Goal: Task Accomplishment & Management: Use online tool/utility

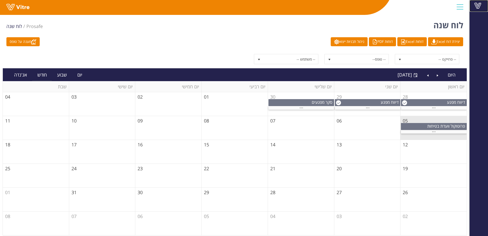
click at [475, 5] on span at bounding box center [478, 6] width 13 height 6
click at [476, 4] on span at bounding box center [478, 6] width 13 height 6
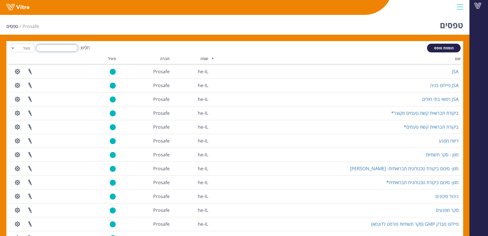
click at [66, 47] on input "חפש:" at bounding box center [57, 48] width 42 height 8
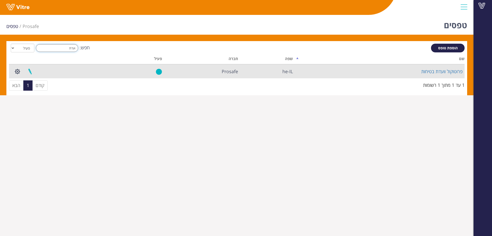
type input "ועדת"
click at [31, 73] on link at bounding box center [30, 72] width 13 height 14
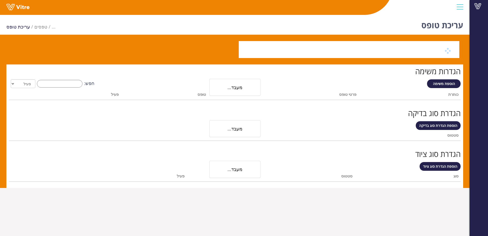
click at [17, 26] on li "עריכת טופס" at bounding box center [20, 26] width 28 height 7
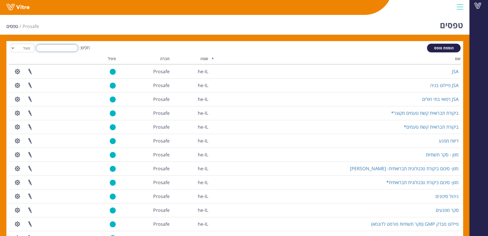
click at [68, 45] on input "חפש:" at bounding box center [57, 48] width 42 height 8
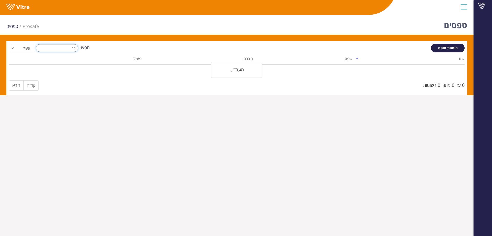
type input "פ"
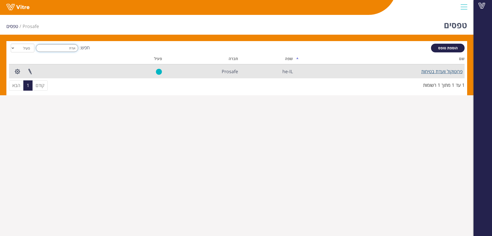
type input "ועדת"
click at [423, 72] on link "פרוטוקול וועדת בטיחות" at bounding box center [441, 71] width 41 height 6
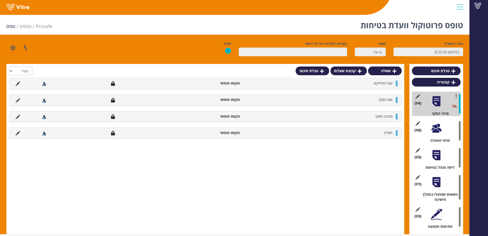
click at [438, 128] on div at bounding box center [437, 128] width 12 height 12
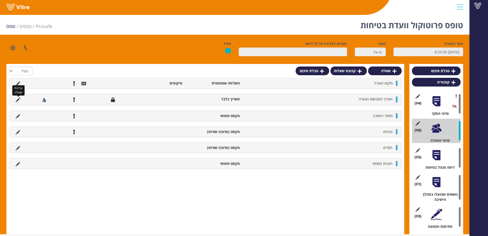
click at [19, 98] on icon at bounding box center [18, 99] width 5 height 5
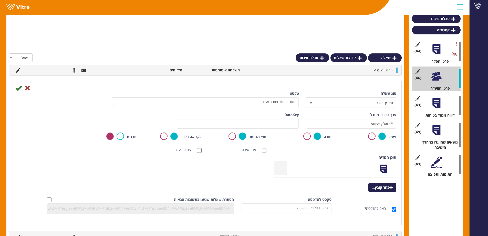
scroll to position [45, 0]
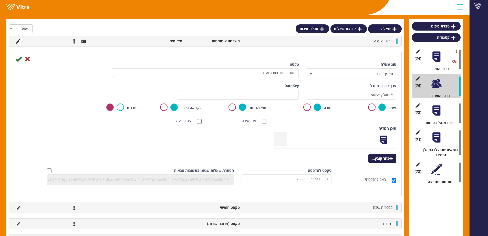
click at [435, 112] on div at bounding box center [437, 111] width 12 height 12
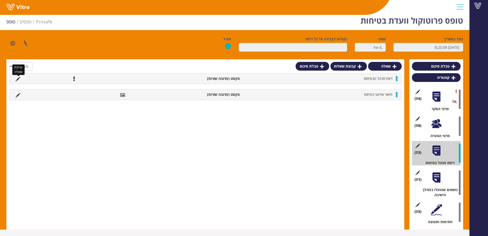
click at [18, 79] on icon at bounding box center [18, 79] width 5 height 5
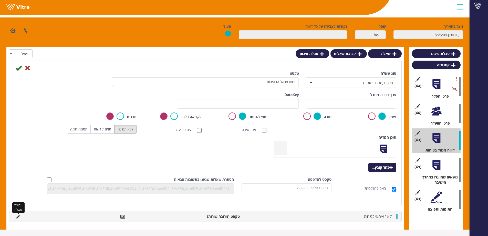
click at [18, 218] on icon at bounding box center [18, 216] width 5 height 5
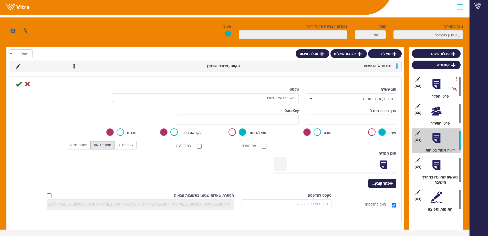
click at [436, 116] on div at bounding box center [437, 111] width 12 height 12
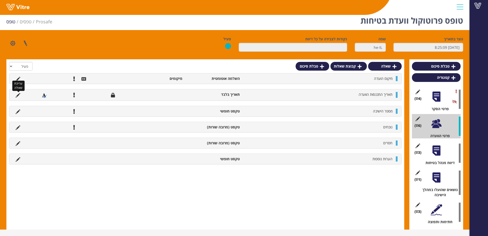
click at [17, 96] on icon at bounding box center [18, 95] width 5 height 5
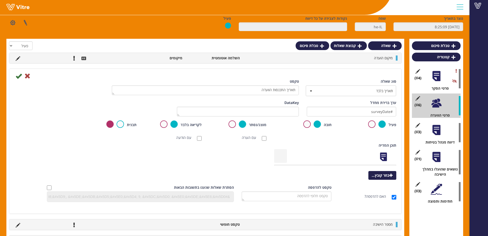
scroll to position [0, 0]
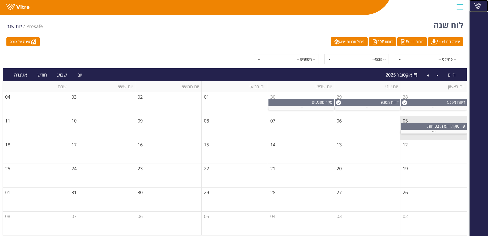
click at [478, 5] on span at bounding box center [478, 6] width 13 height 6
